Goal: Obtain resource: Download file/media

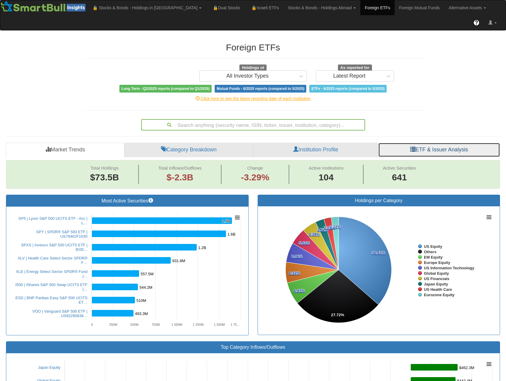
click at [452, 143] on link "ETF & Issuer Analysis" at bounding box center [439, 150] width 122 height 14
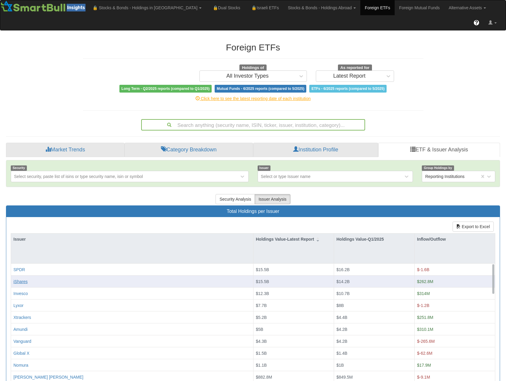
click at [26, 279] on div "iShares" at bounding box center [20, 282] width 14 height 6
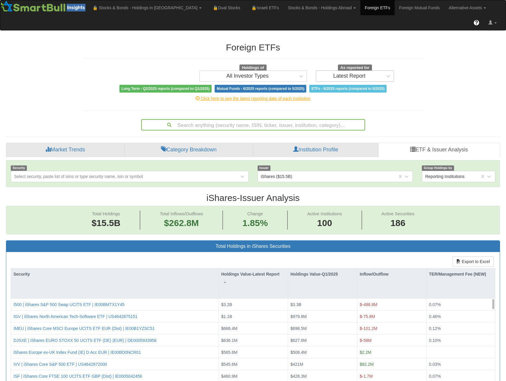
click at [359, 73] on div "Latest Report" at bounding box center [349, 76] width 32 height 6
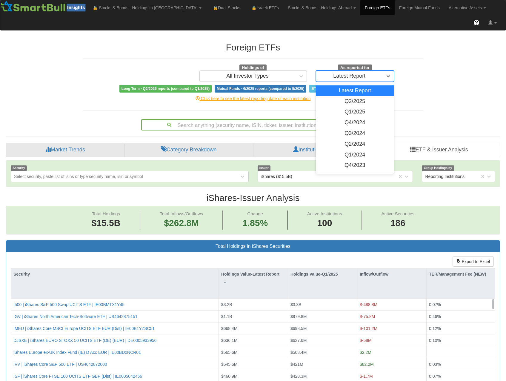
scroll to position [12, 483]
click at [366, 139] on div "Q2/2024" at bounding box center [355, 144] width 79 height 11
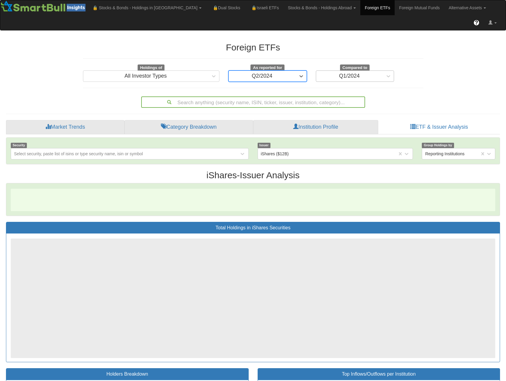
click at [383, 73] on span at bounding box center [383, 76] width 0 height 6
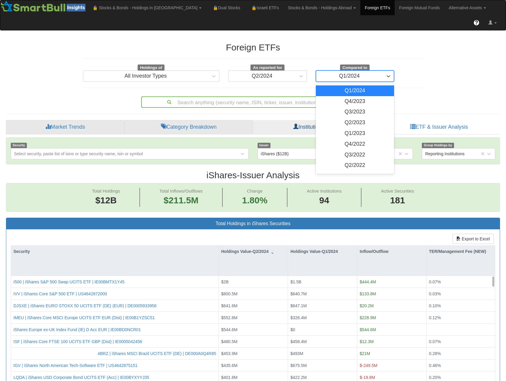
click at [359, 117] on div "Q2/2023" at bounding box center [355, 122] width 79 height 11
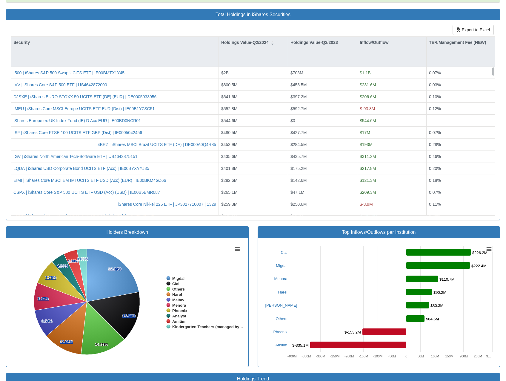
scroll to position [90, 0]
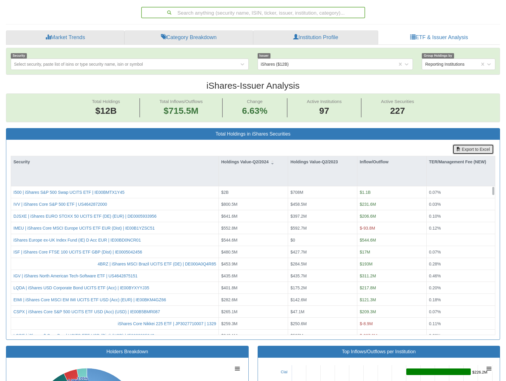
click at [464, 144] on button "Export to Excel" at bounding box center [473, 149] width 41 height 10
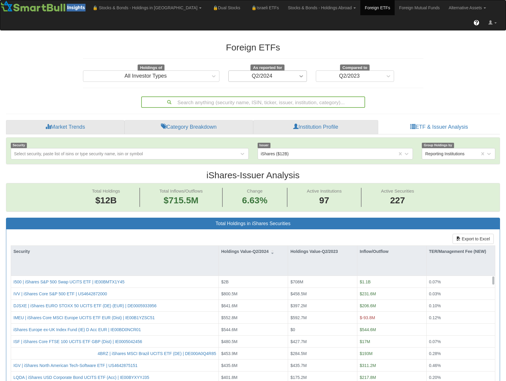
click at [304, 73] on icon at bounding box center [301, 76] width 6 height 6
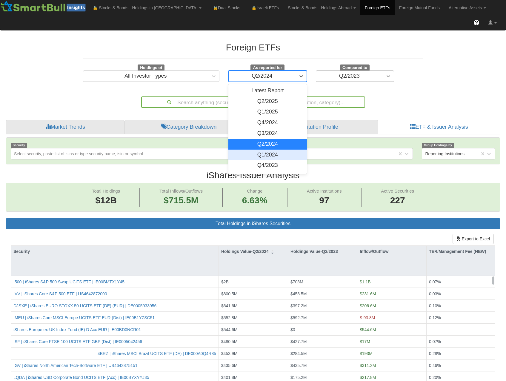
click at [386, 73] on icon at bounding box center [388, 76] width 6 height 6
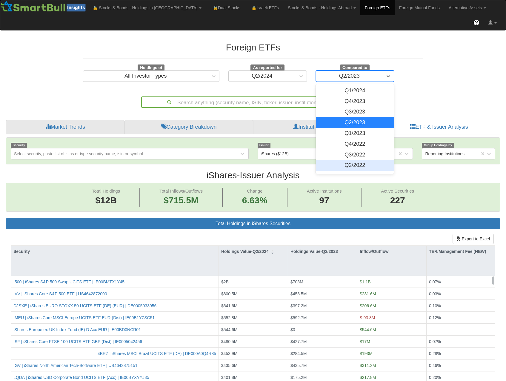
click at [356, 160] on div "Q2/2022" at bounding box center [355, 165] width 79 height 11
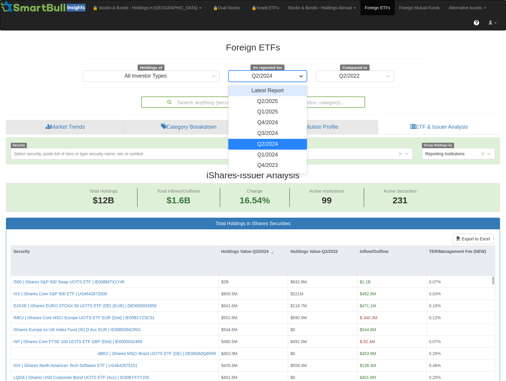
click at [300, 75] on icon at bounding box center [301, 76] width 4 height 2
click at [272, 87] on div "Q2/2023" at bounding box center [267, 92] width 79 height 11
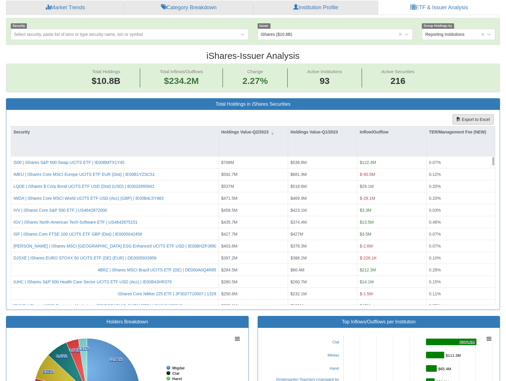
scroll to position [12, 483]
click at [468, 114] on button "Export to Excel" at bounding box center [473, 119] width 41 height 10
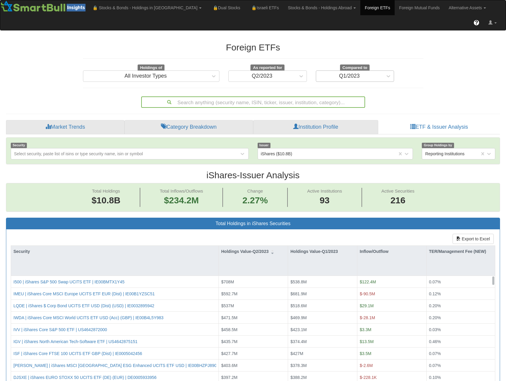
click at [348, 71] on div "Q1/2023" at bounding box center [349, 76] width 67 height 10
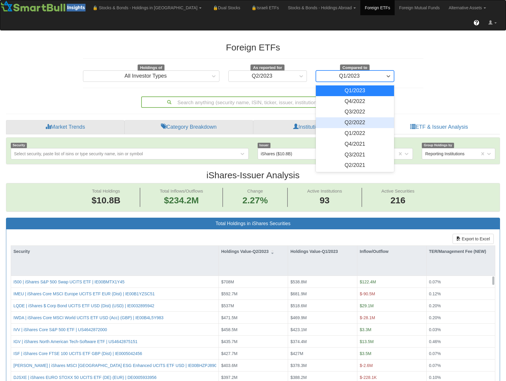
click at [361, 117] on div "Q2/2022" at bounding box center [355, 122] width 79 height 11
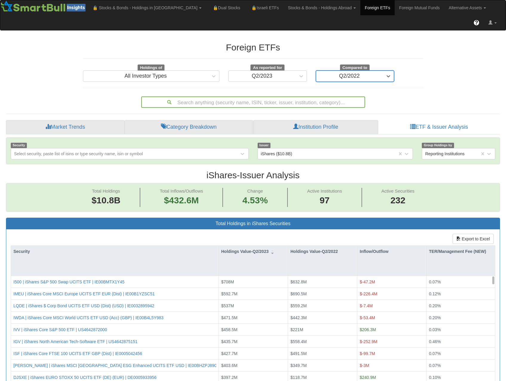
scroll to position [12, 483]
click at [473, 234] on button "Export to Excel" at bounding box center [473, 239] width 41 height 10
click at [283, 71] on div "Q2/2023" at bounding box center [262, 76] width 67 height 10
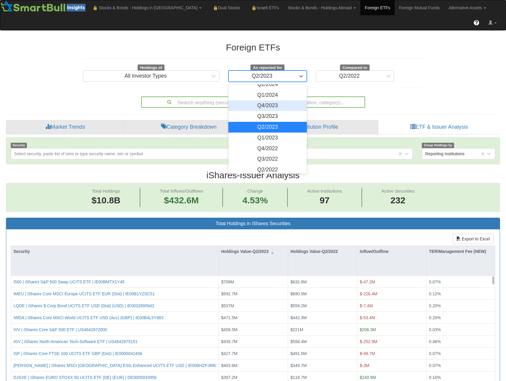
scroll to position [72, 0]
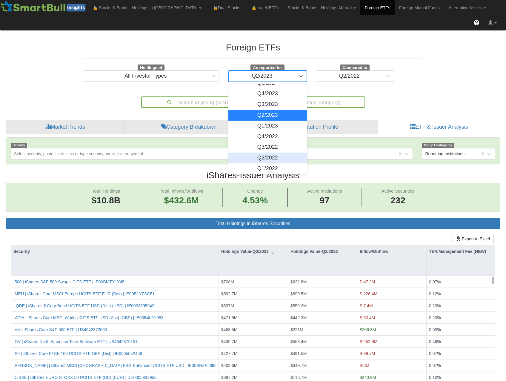
click at [269, 153] on div "Q2/2022" at bounding box center [267, 158] width 79 height 11
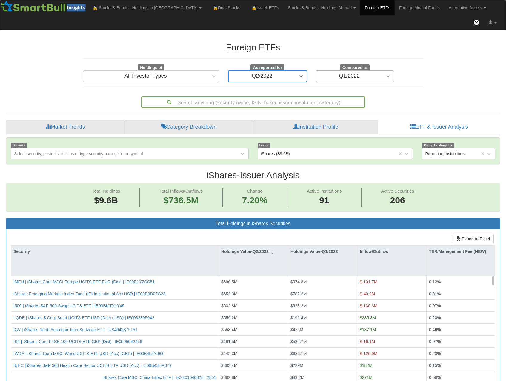
click at [386, 73] on icon at bounding box center [388, 76] width 6 height 6
click at [302, 73] on icon at bounding box center [301, 76] width 6 height 6
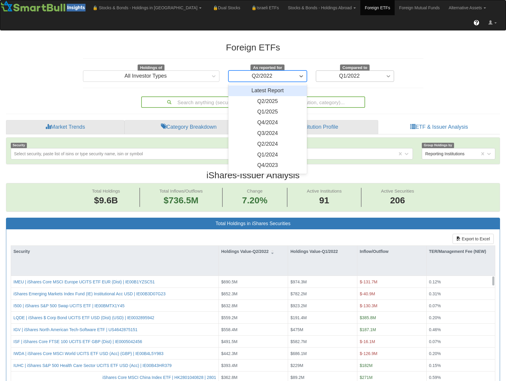
scroll to position [12, 483]
click at [389, 73] on icon at bounding box center [388, 76] width 6 height 6
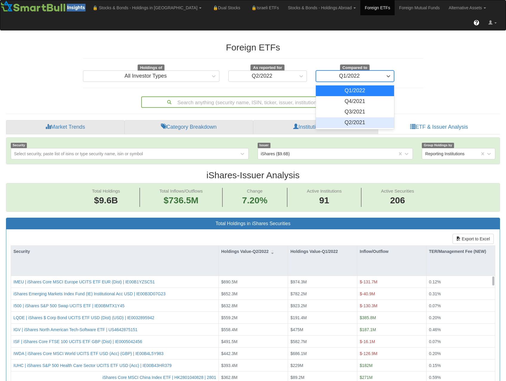
click at [371, 117] on div "Q2/2021" at bounding box center [355, 122] width 79 height 11
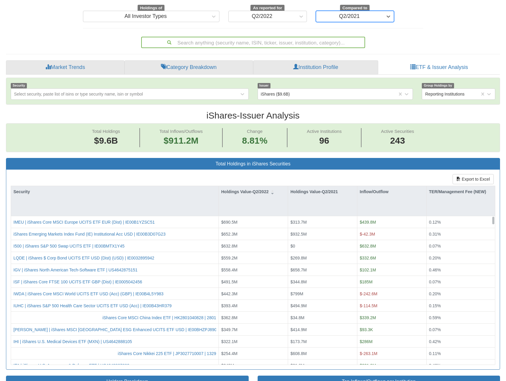
scroll to position [12, 483]
click at [423, 170] on div "Export to Excel Security Holdings Value-Q2/2022 Holdings Value-Q2/2021 Inflow/O…" at bounding box center [252, 270] width 493 height 200
click at [461, 174] on button "Export to Excel" at bounding box center [473, 179] width 41 height 10
